Goal: Navigation & Orientation: Find specific page/section

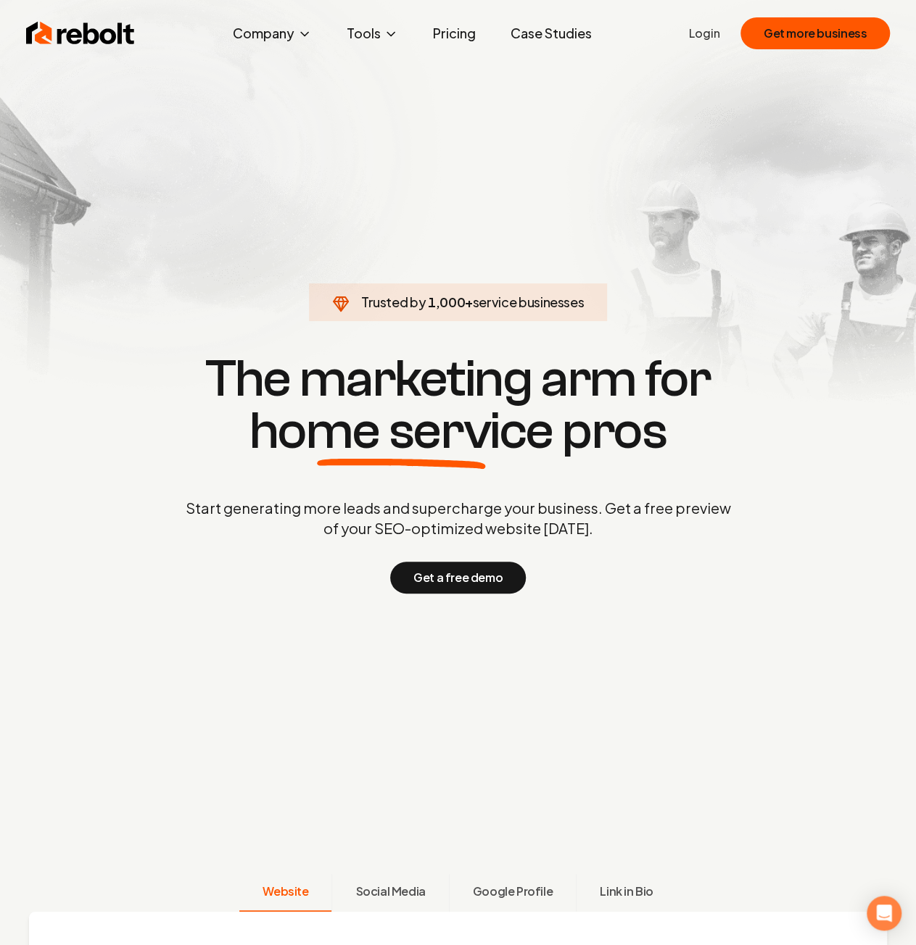
click at [446, 26] on link "Pricing" at bounding box center [454, 33] width 66 height 29
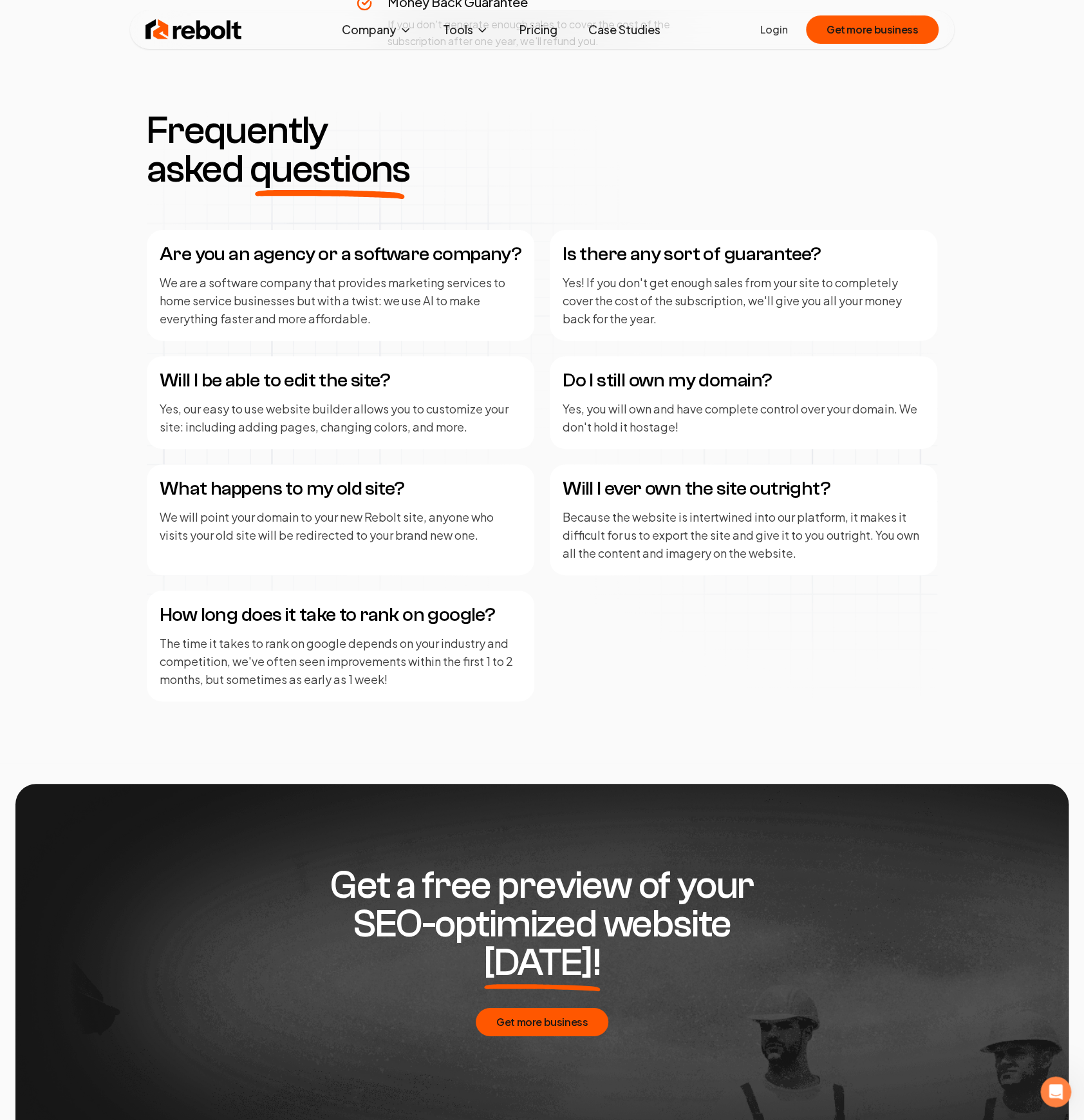
scroll to position [1862, 0]
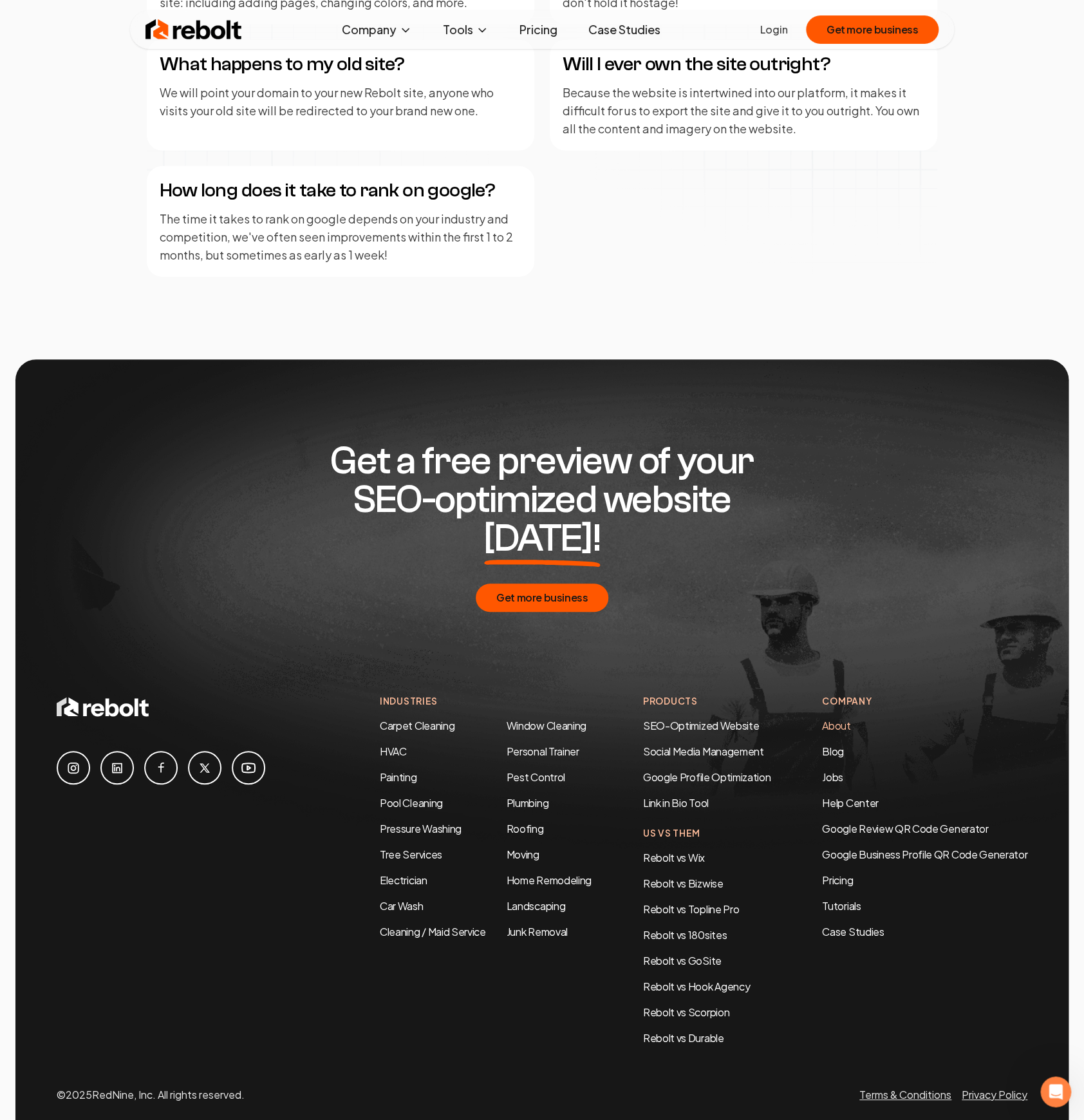
click at [812, 719] on link "About" at bounding box center [836, 725] width 28 height 13
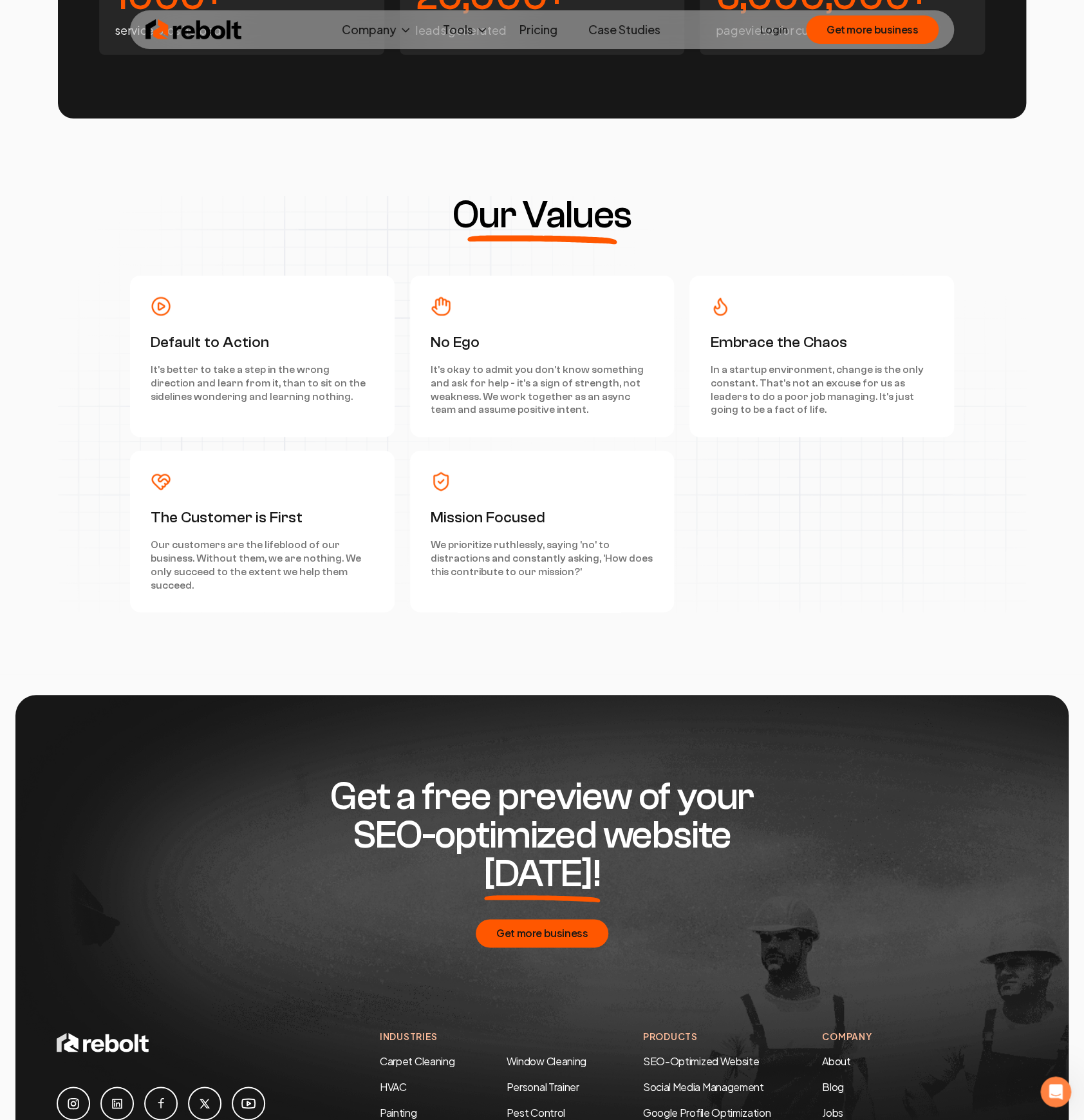
scroll to position [4053, 0]
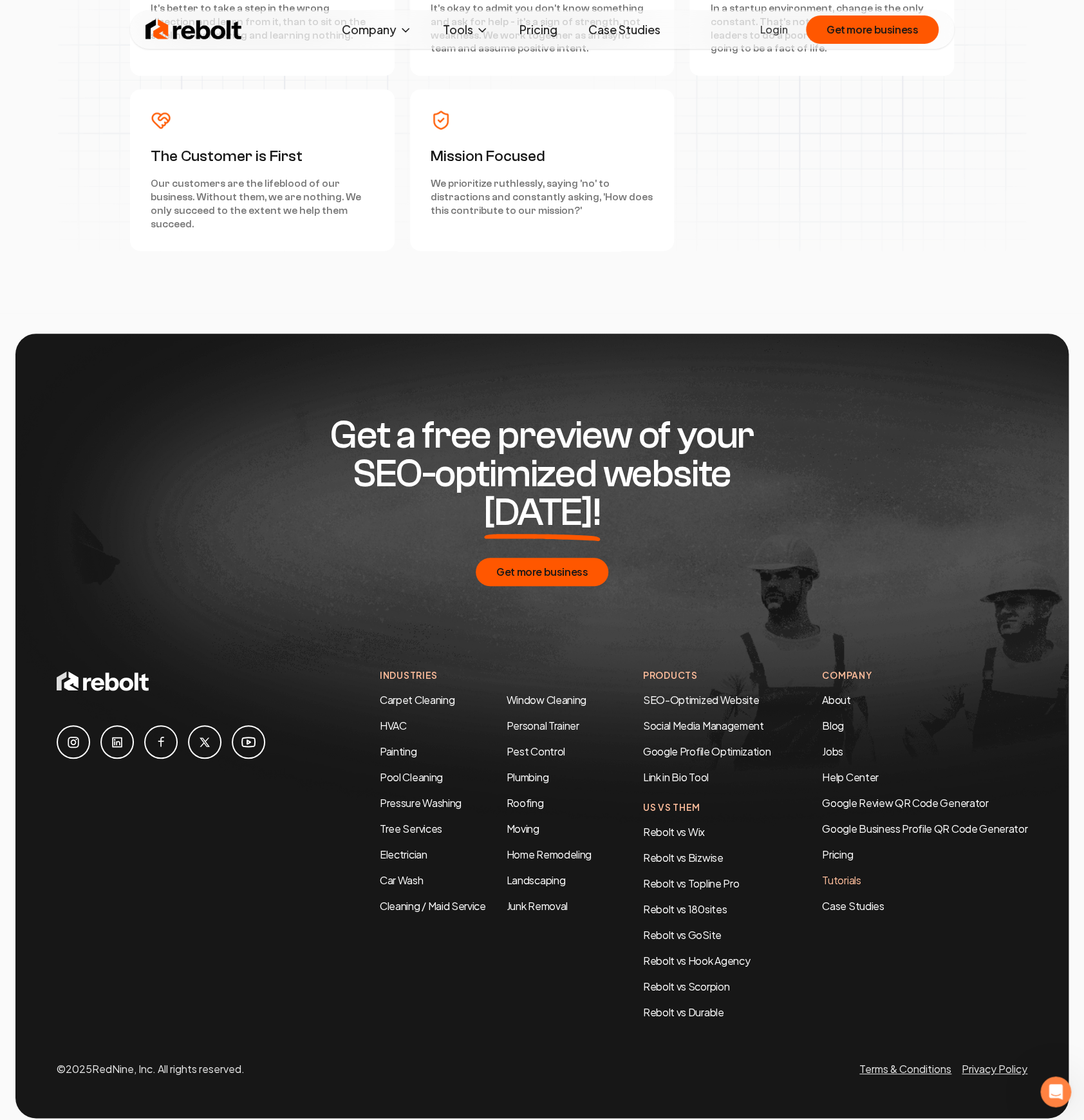
click at [812, 839] on link "Tutorials" at bounding box center [924, 879] width 205 height 15
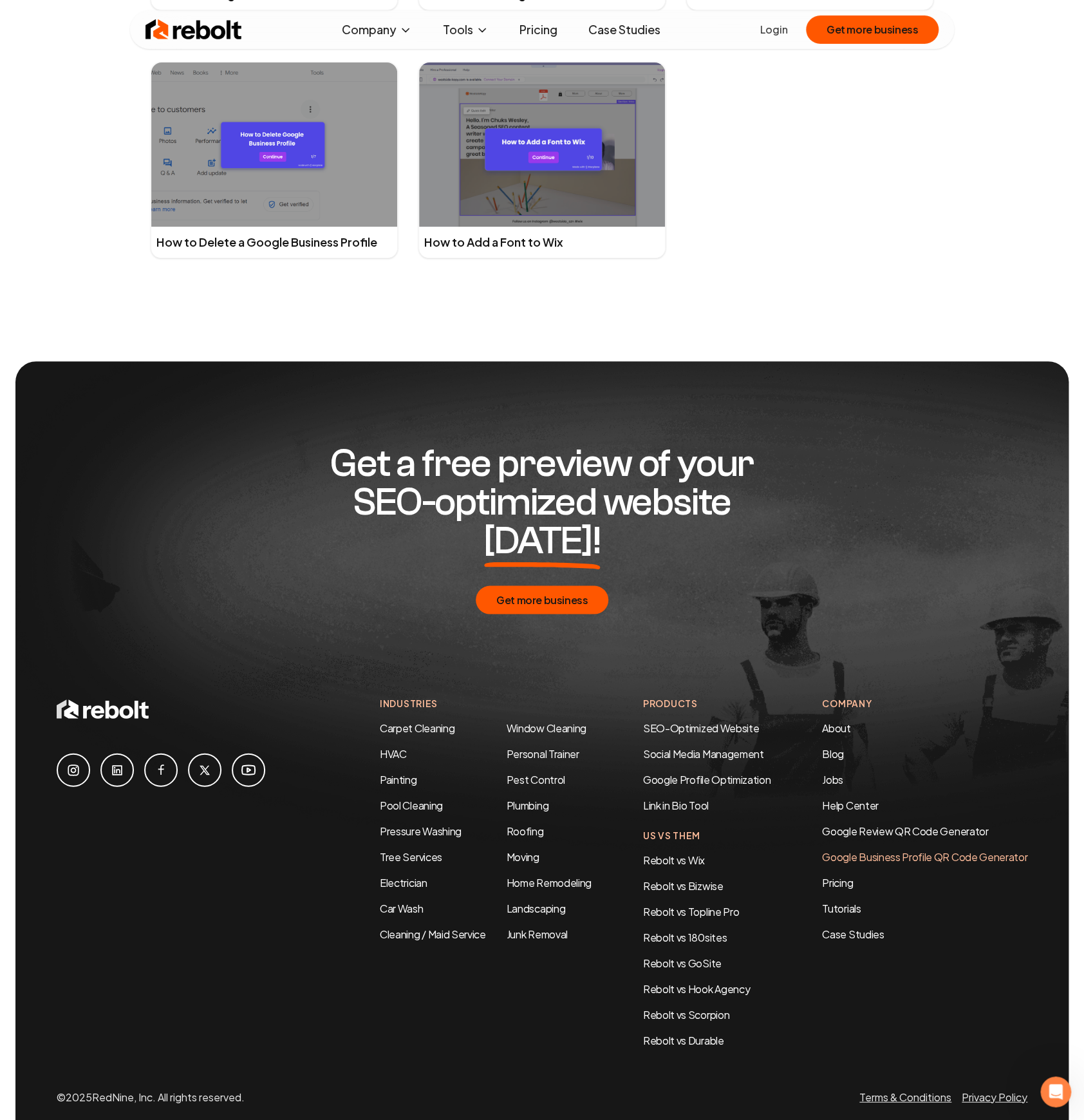
scroll to position [3322, 0]
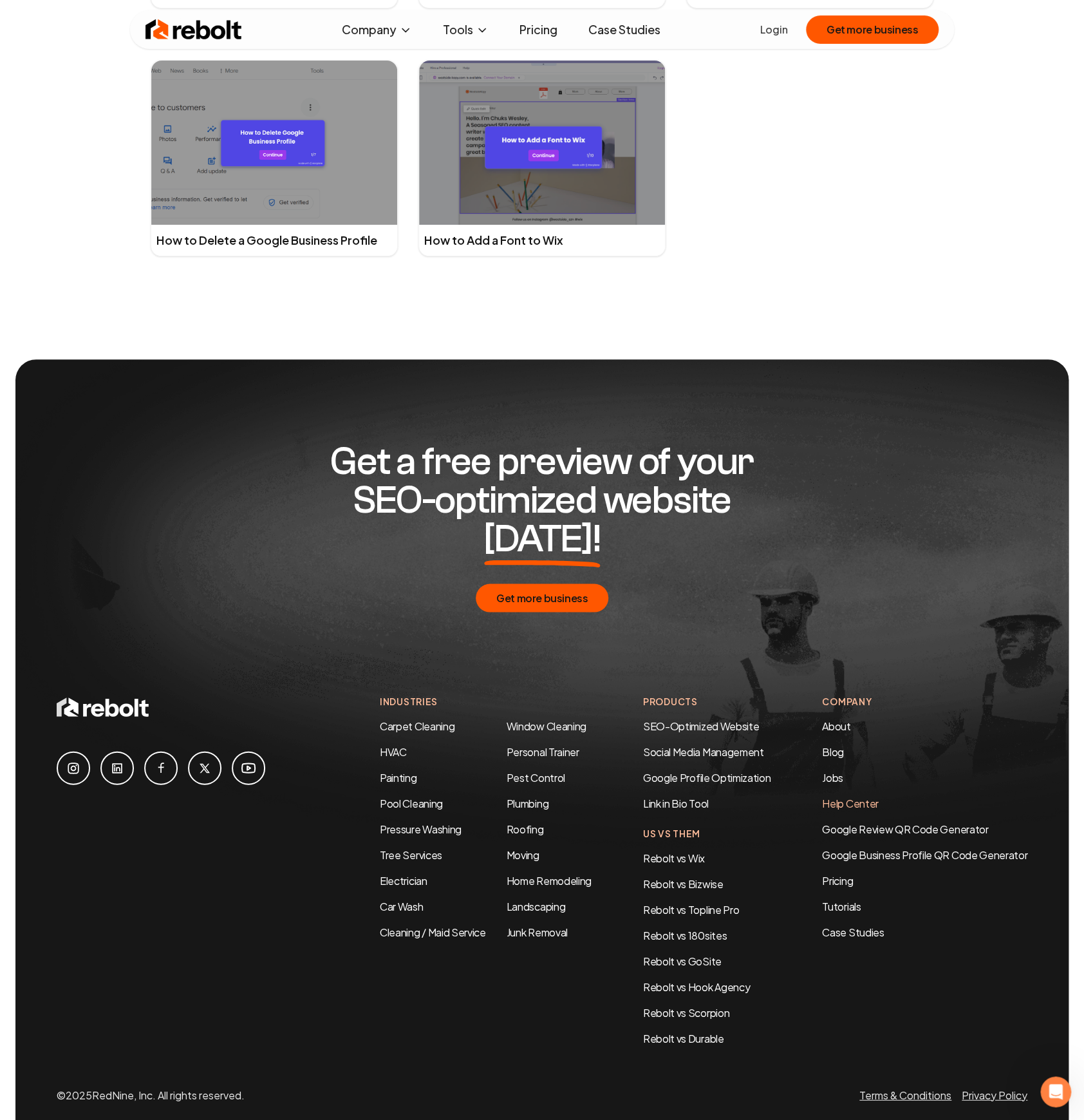
click at [812, 796] on link "Help Center" at bounding box center [850, 802] width 56 height 13
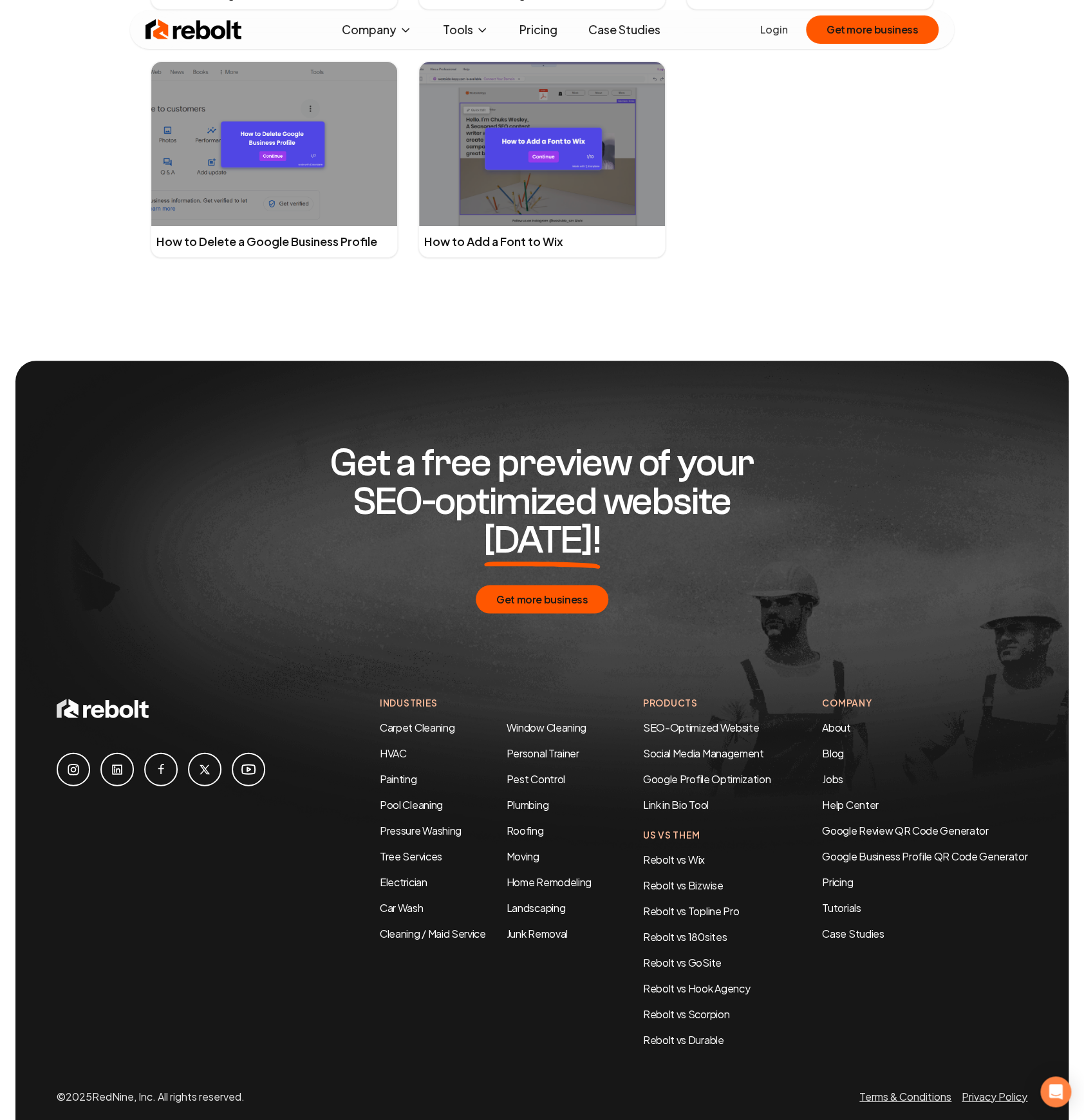
scroll to position [3322, 0]
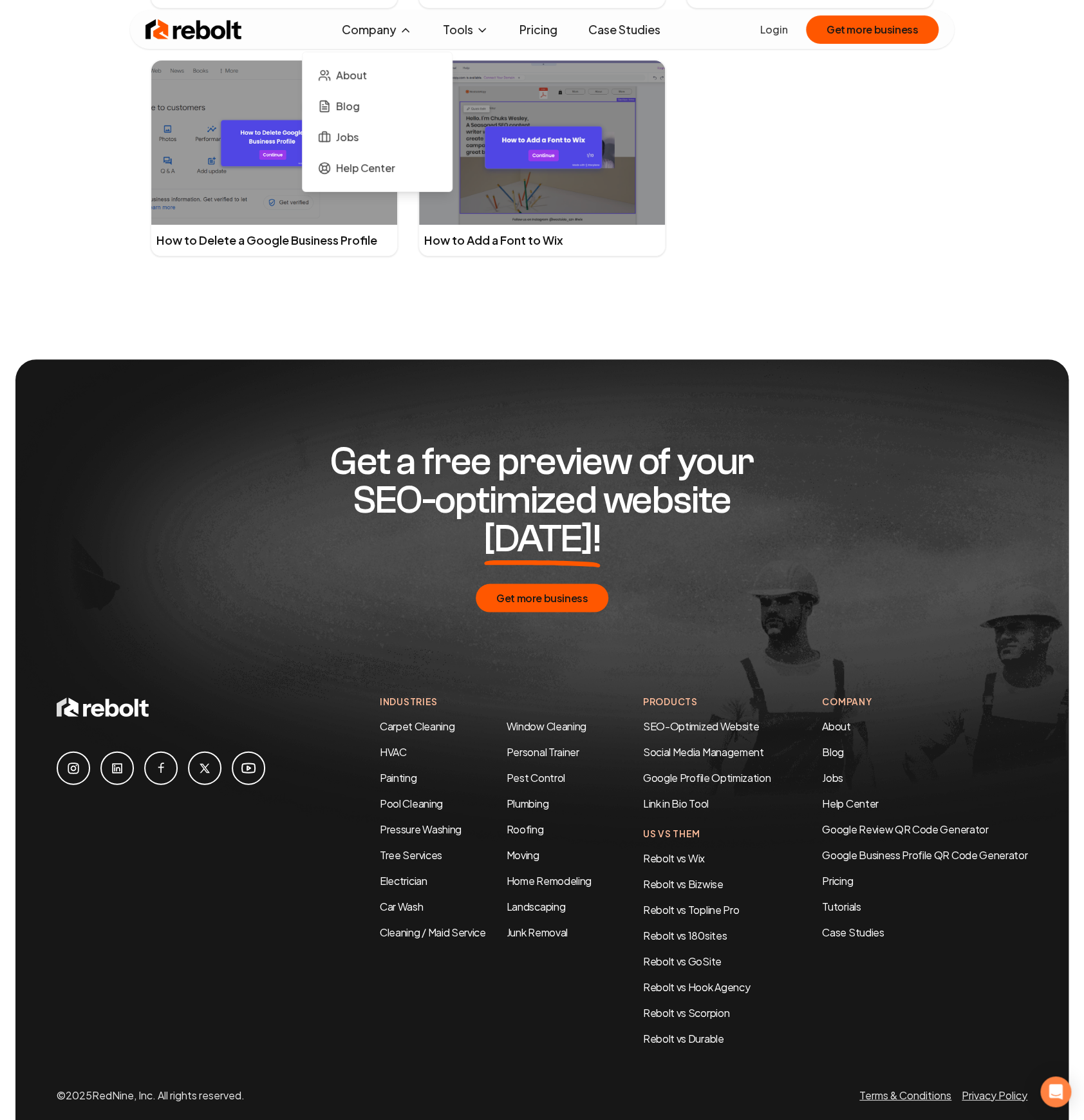
click at [387, 30] on button "Company" at bounding box center [376, 29] width 91 height 26
click at [340, 135] on span "Jobs" at bounding box center [346, 137] width 22 height 15
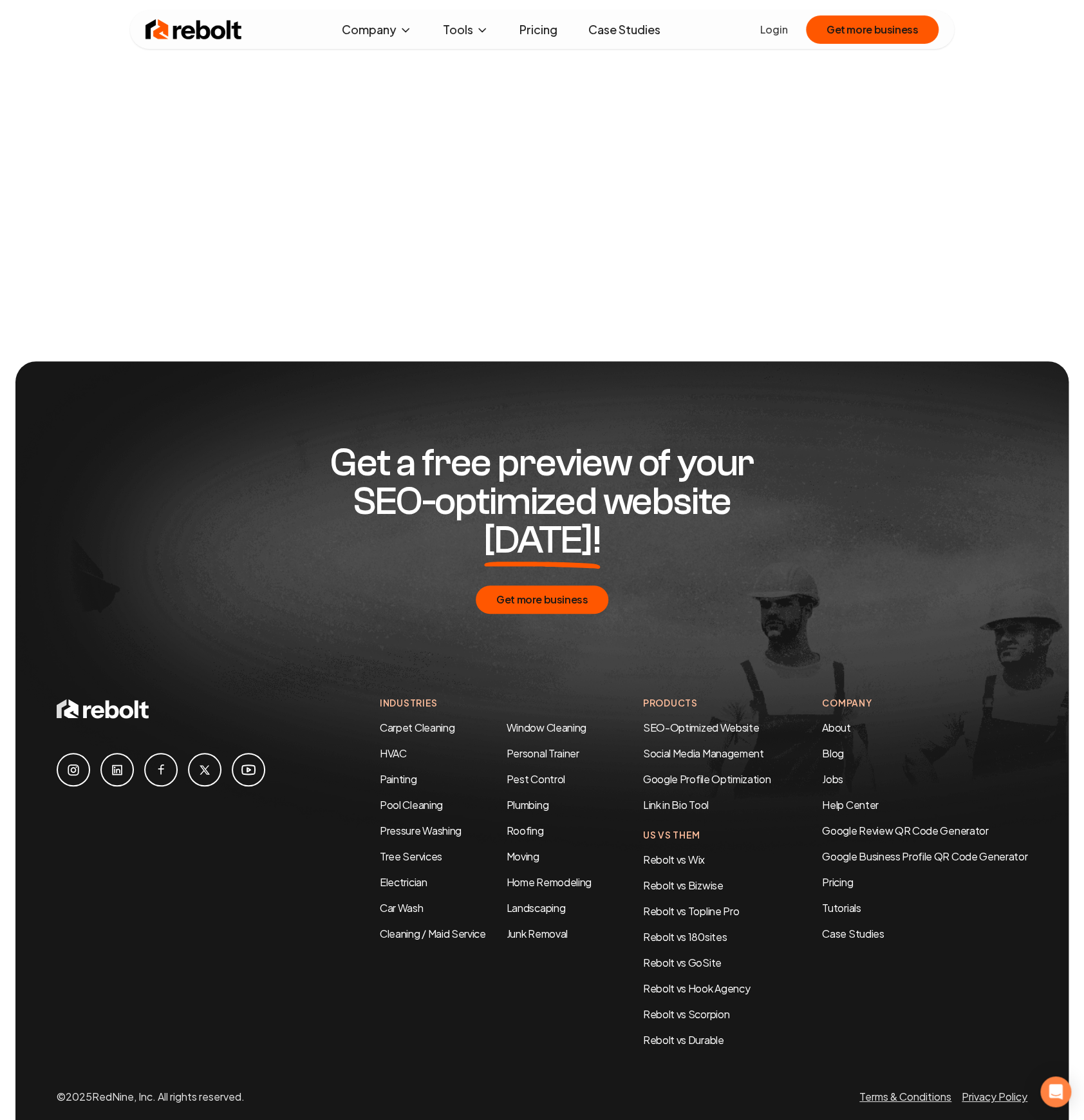
scroll to position [1562, 0]
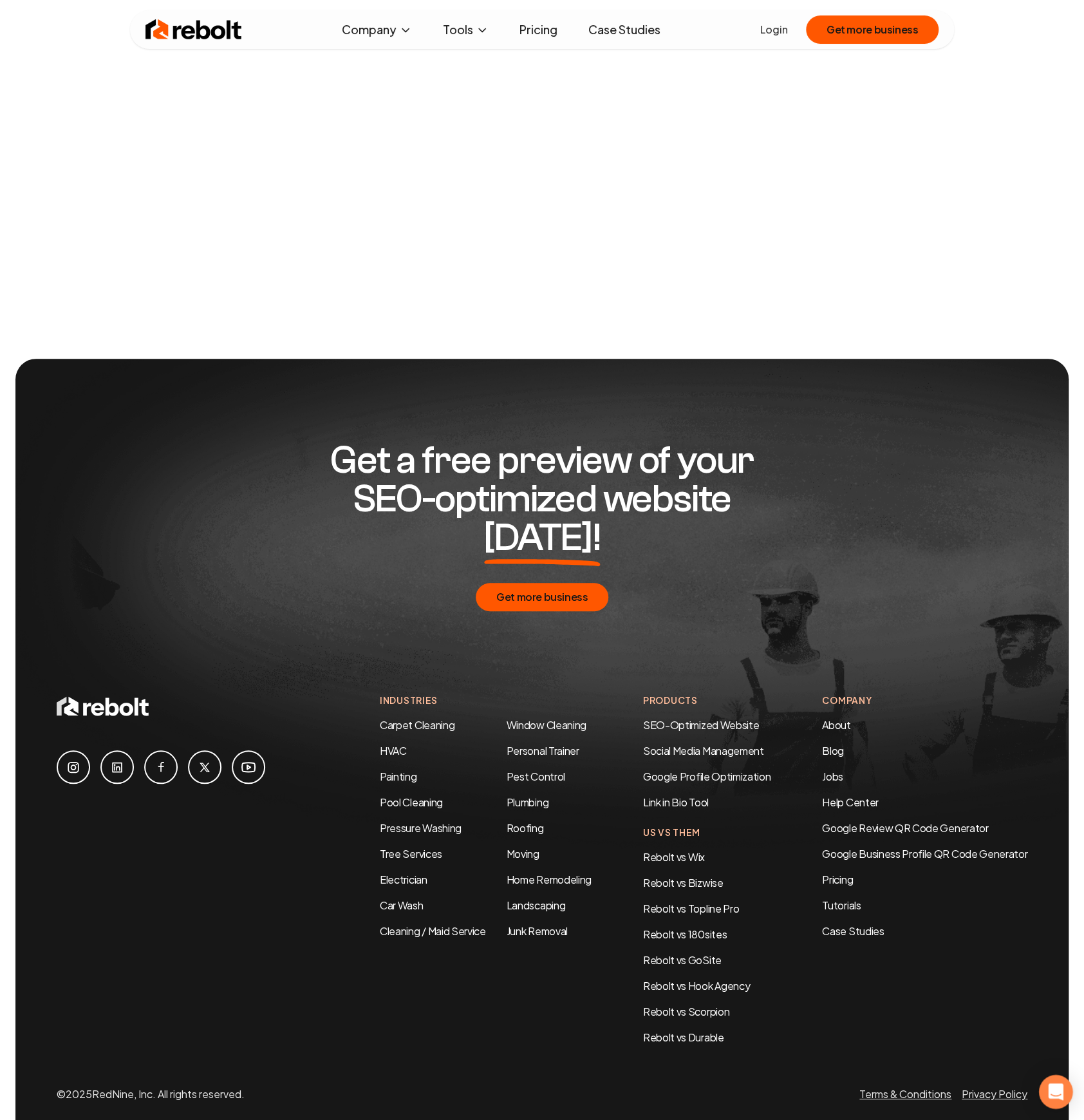
click at [1054, 1100] on div "Open Intercom Messenger" at bounding box center [1056, 1092] width 34 height 34
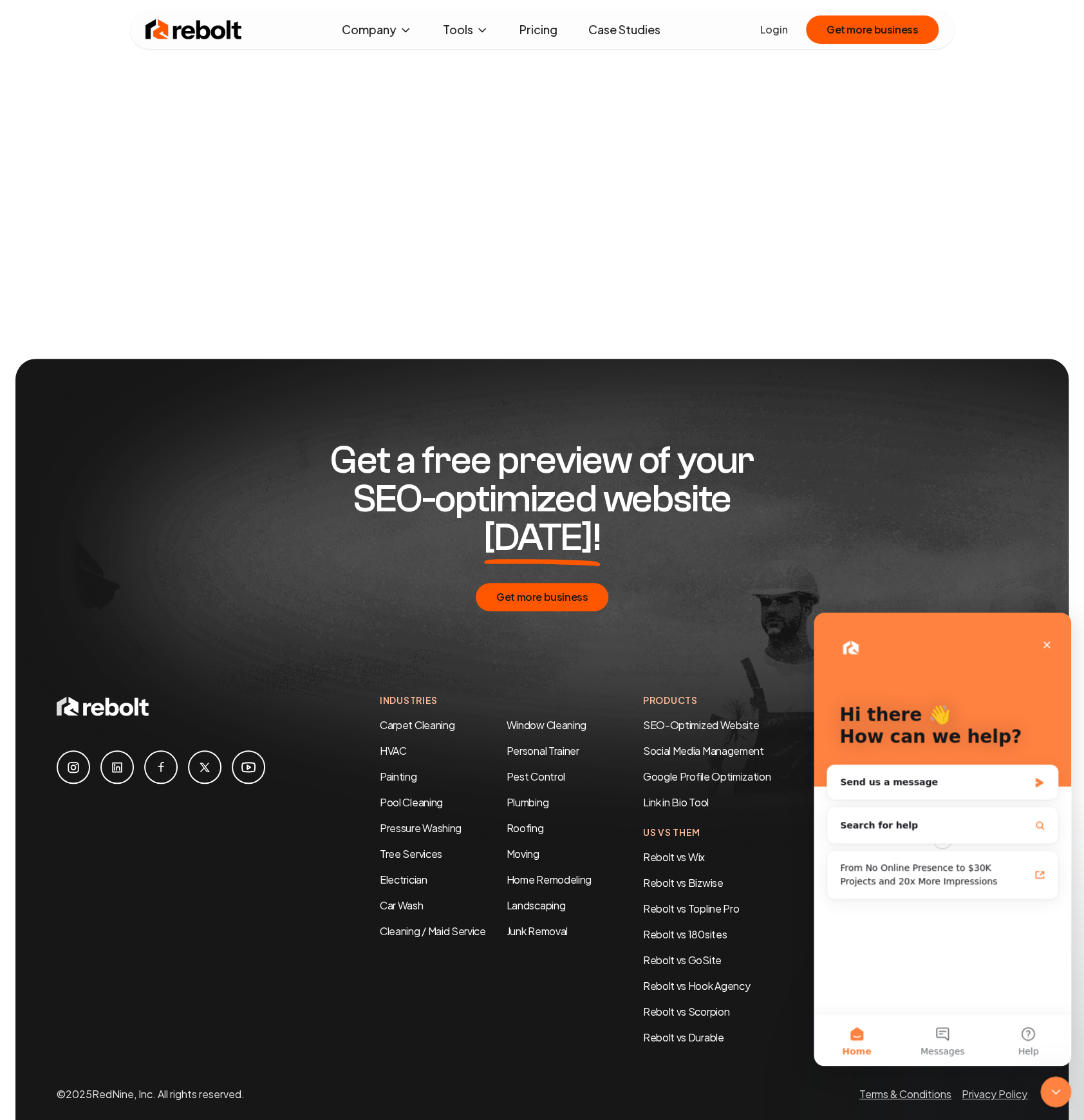
scroll to position [0, 0]
click at [949, 1046] on span "Messages" at bounding box center [943, 1051] width 44 height 9
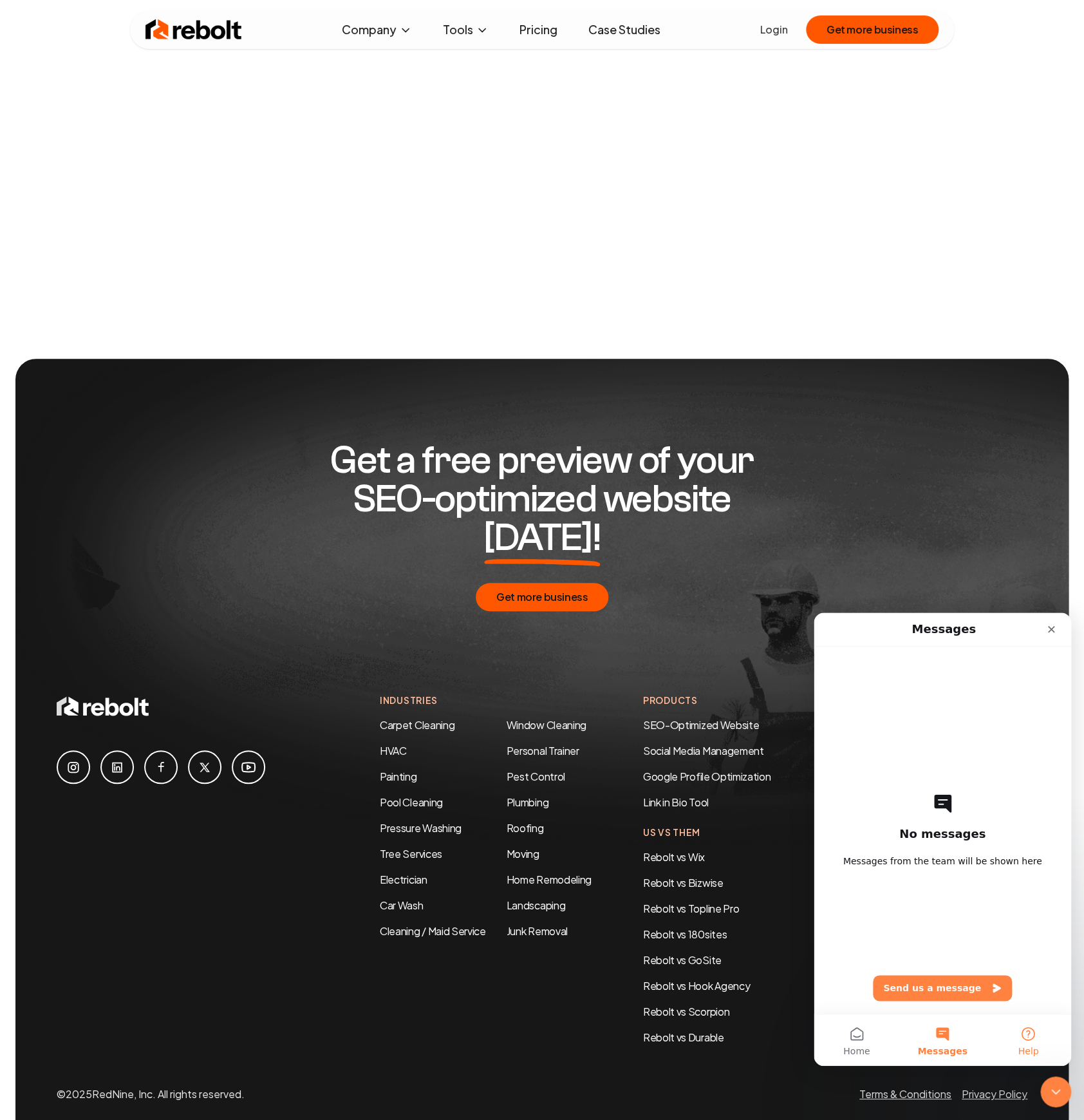
click at [1045, 1045] on button "Help" at bounding box center [1028, 1040] width 85 height 52
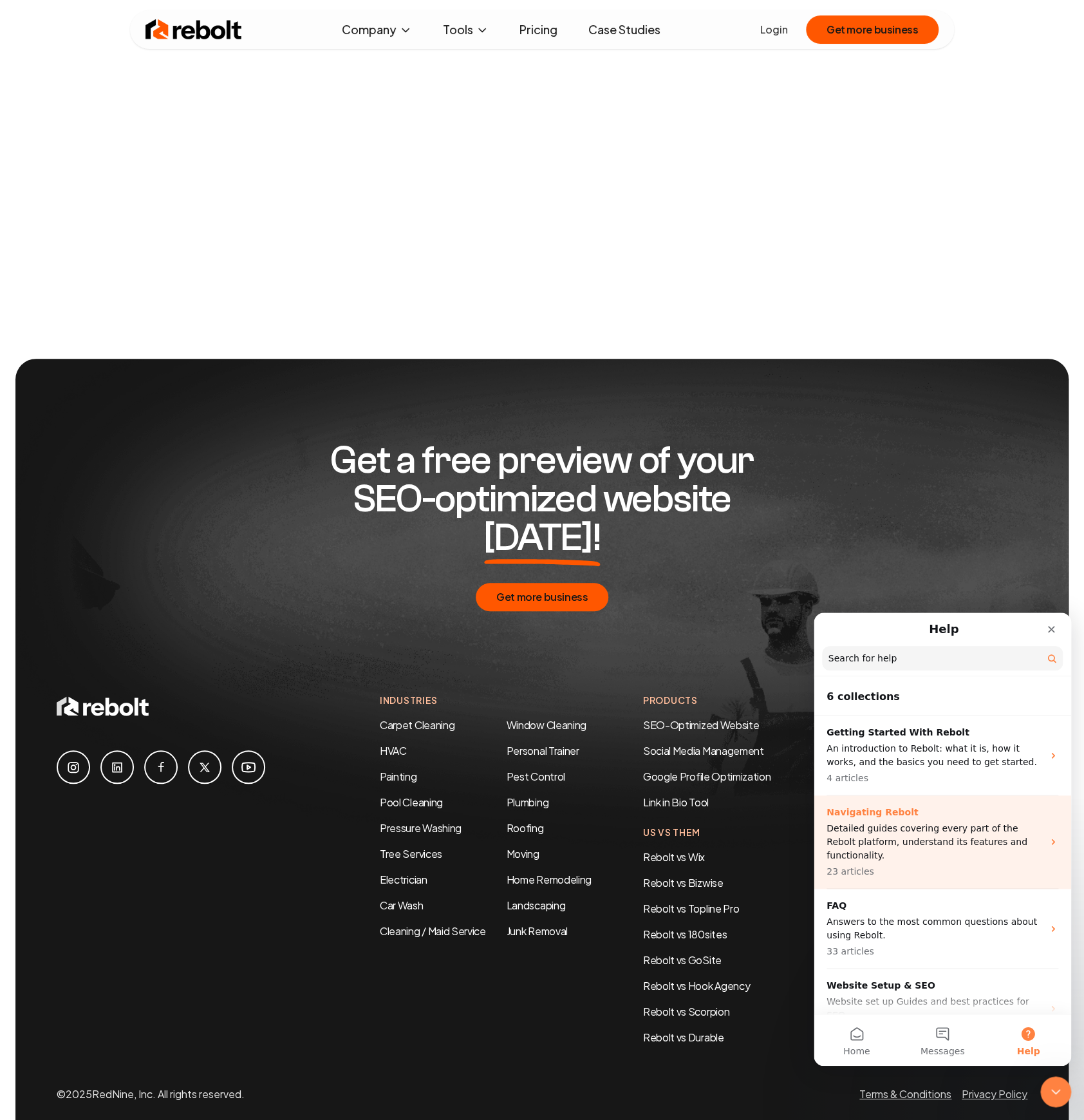
scroll to position [154, 0]
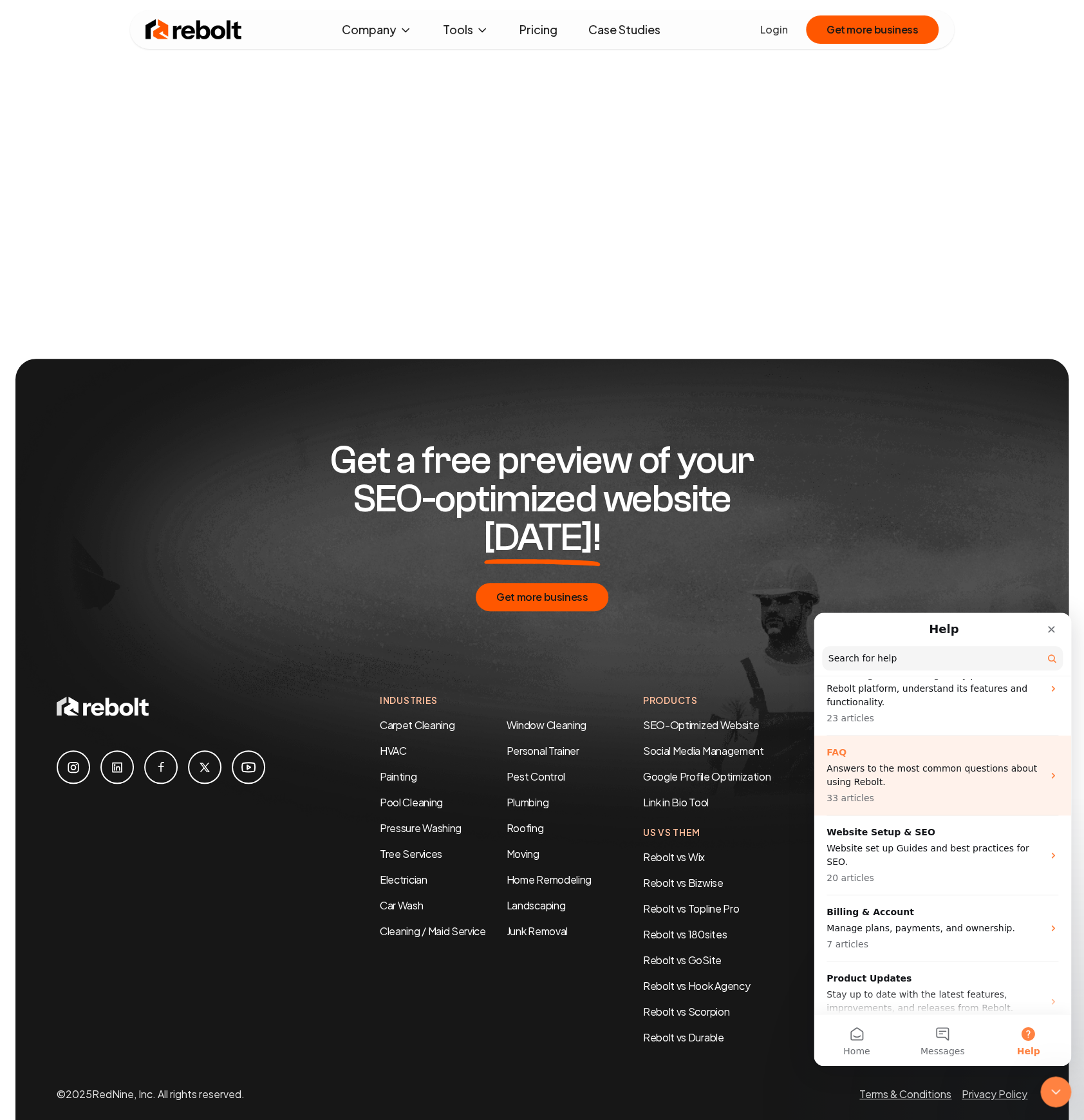
click at [962, 791] on p "33 articles" at bounding box center [935, 798] width 217 height 13
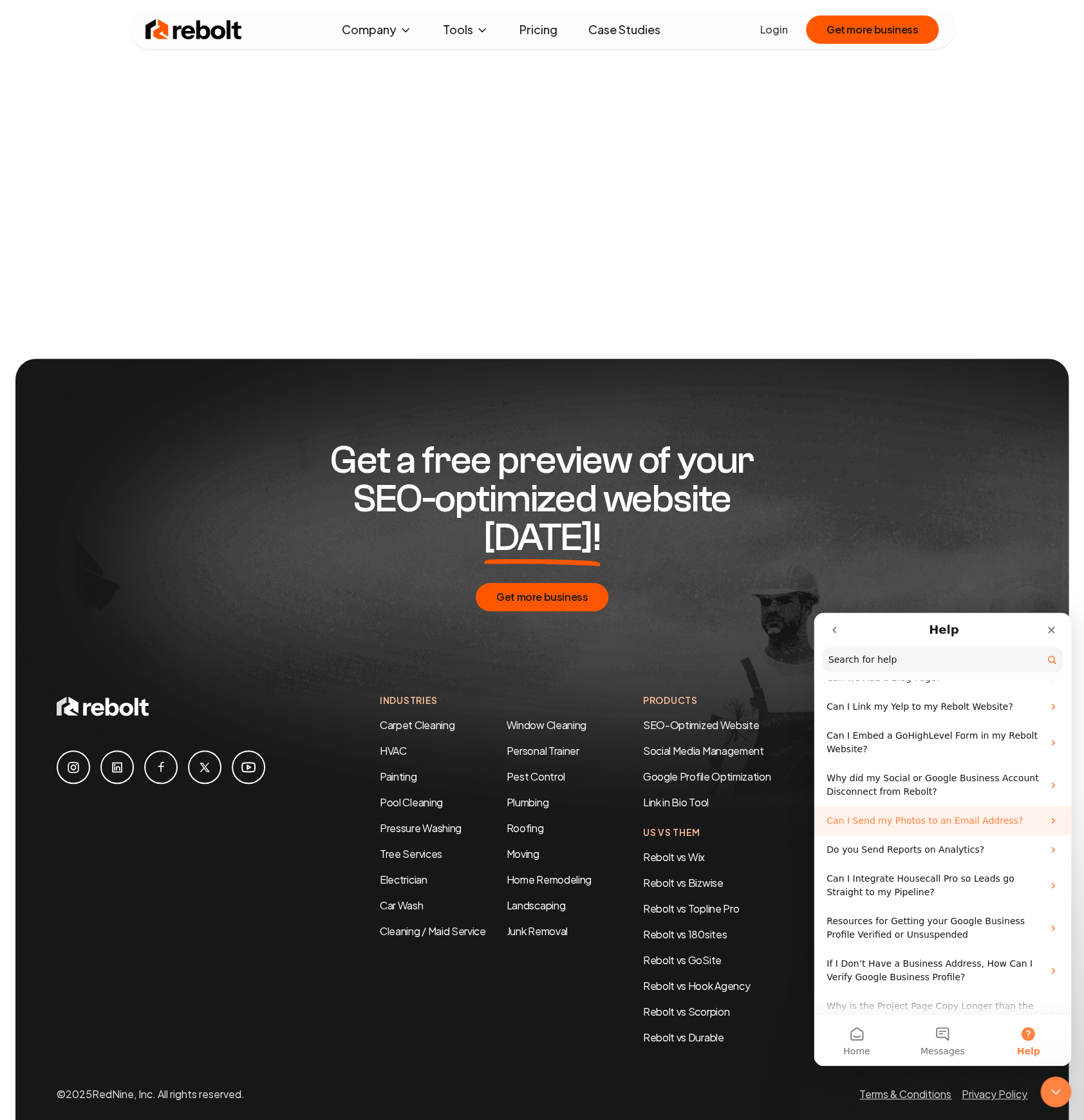
scroll to position [891, 0]
click at [174, 944] on div at bounding box center [161, 870] width 209 height 352
click at [1049, 629] on icon "Close" at bounding box center [1051, 630] width 7 height 7
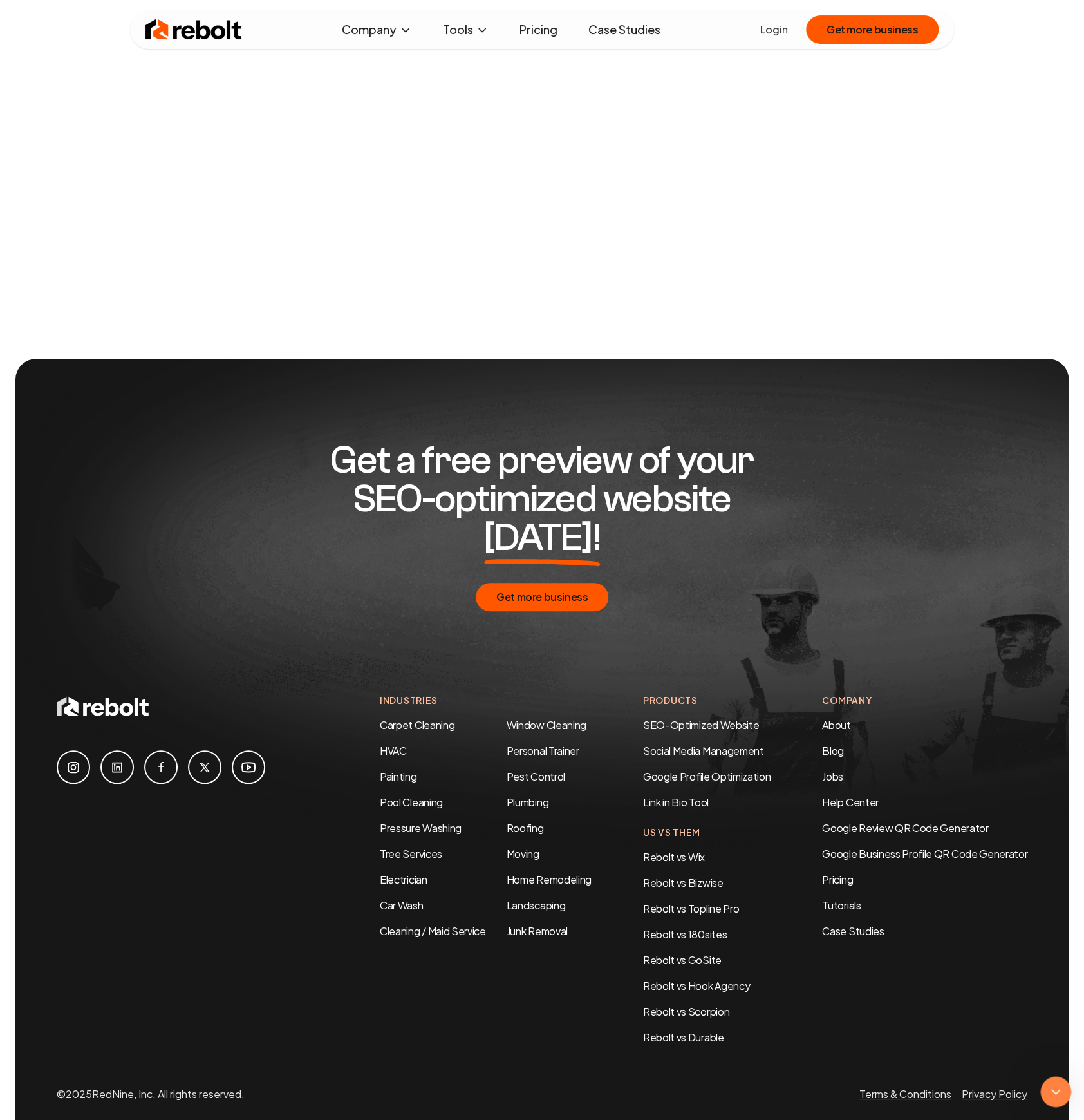
scroll to position [0, 0]
